Goal: Transaction & Acquisition: Purchase product/service

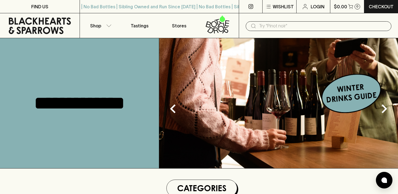
click at [273, 25] on input "text" at bounding box center [323, 26] width 128 height 9
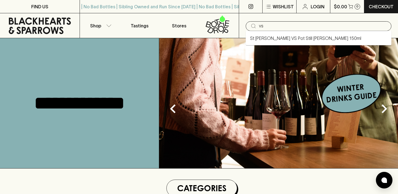
type input "v"
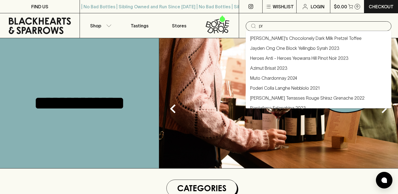
type input "p"
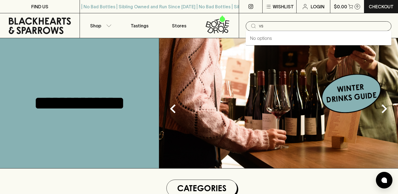
type input "v"
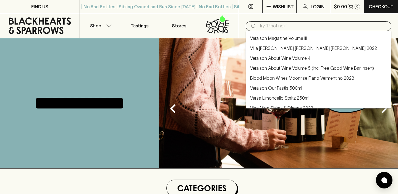
click at [105, 28] on button "Shop" at bounding box center [100, 25] width 40 height 25
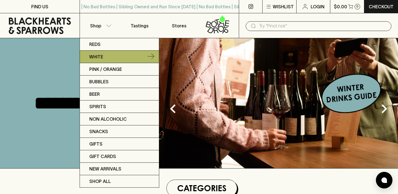
click at [103, 57] on link "White" at bounding box center [119, 57] width 79 height 12
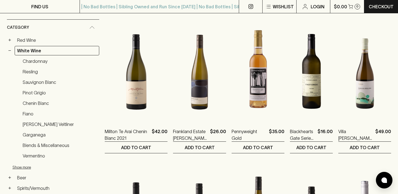
scroll to position [86, 0]
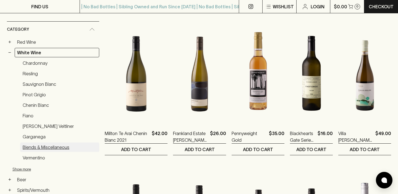
click at [34, 147] on link "Blends & Miscellaneous" at bounding box center [59, 146] width 79 height 9
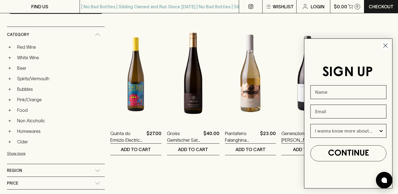
click at [386, 46] on circle "Close dialog" at bounding box center [385, 45] width 9 height 9
